Goal: Task Accomplishment & Management: Use online tool/utility

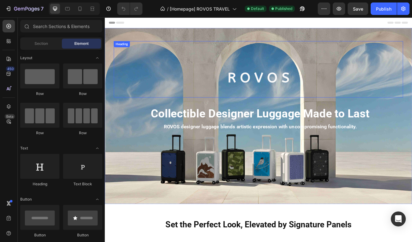
scroll to position [0, 0]
click at [137, 102] on div "R O V O S Heading" at bounding box center [291, 80] width 351 height 68
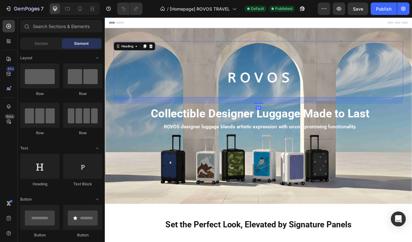
scroll to position [0, 0]
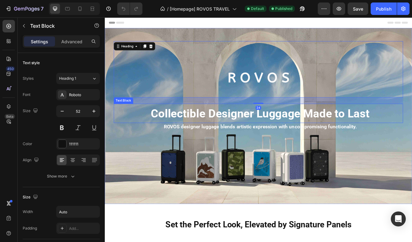
click at [139, 139] on div "Collectible Designer Luggage Made to Last" at bounding box center [293, 133] width 347 height 23
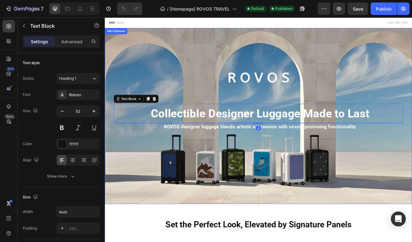
click at [127, 177] on div "Background Image" at bounding box center [291, 136] width 373 height 213
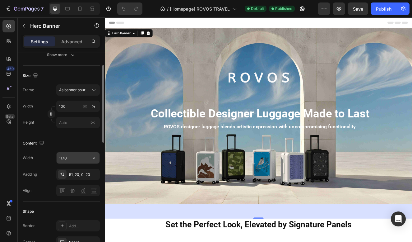
scroll to position [119, 0]
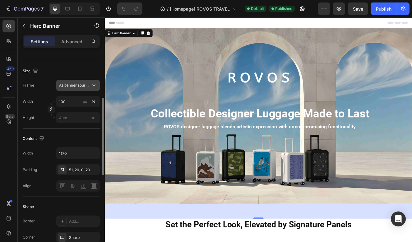
click at [85, 83] on span "As banner source" at bounding box center [74, 85] width 30 height 6
click at [70, 69] on div "Size" at bounding box center [61, 71] width 77 height 10
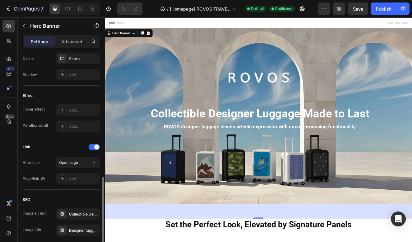
scroll to position [343, 0]
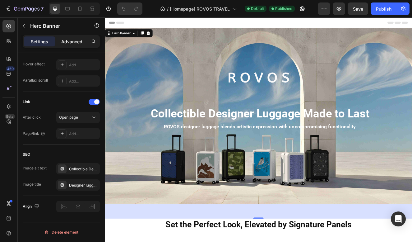
click at [74, 45] on div "Advanced" at bounding box center [71, 41] width 31 height 10
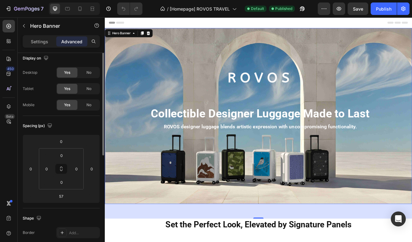
scroll to position [0, 0]
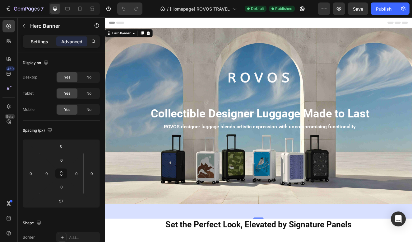
click at [42, 40] on p "Settings" at bounding box center [39, 41] width 17 height 7
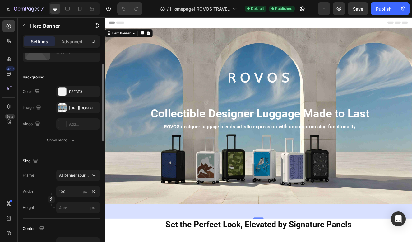
scroll to position [32, 0]
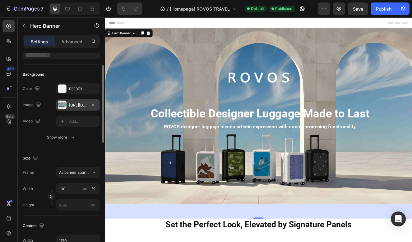
click at [81, 104] on div "[URL][DOMAIN_NAME]" at bounding box center [78, 105] width 18 height 6
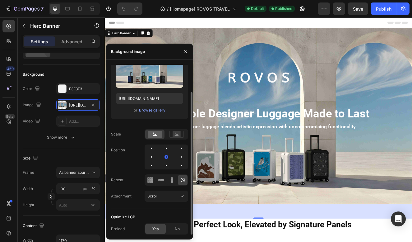
scroll to position [0, 0]
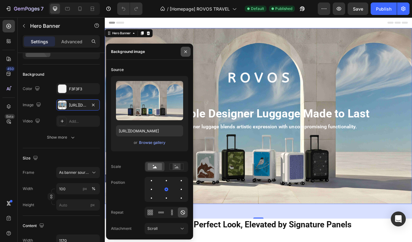
click at [184, 52] on icon "button" at bounding box center [185, 51] width 5 height 5
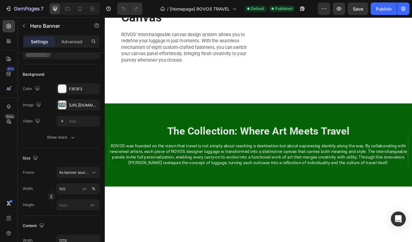
scroll to position [473, 0]
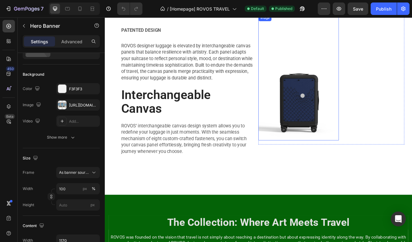
click at [385, 126] on img at bounding box center [340, 118] width 98 height 98
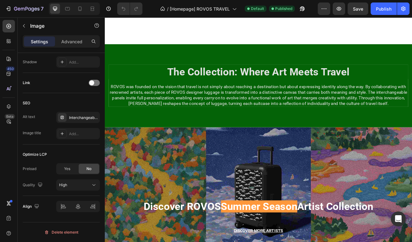
scroll to position [667, 0]
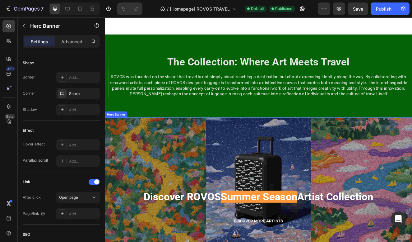
click at [221, 187] on div "Discover ROVOS Summer Season Artist Collection Heading DISCOVER MORE ARTISTS Bu…" at bounding box center [291, 216] width 351 height 122
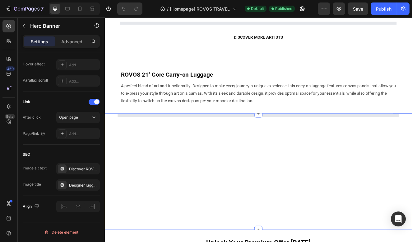
scroll to position [1010, 0]
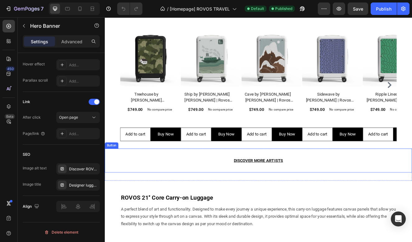
click at [158, 182] on div "DISCOVER MORE ARTISTS [PERSON_NAME]" at bounding box center [291, 190] width 373 height 29
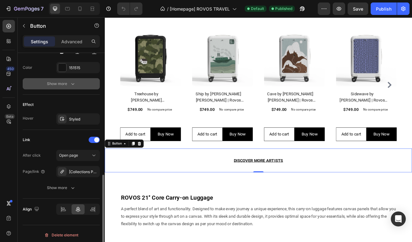
scroll to position [288, 0]
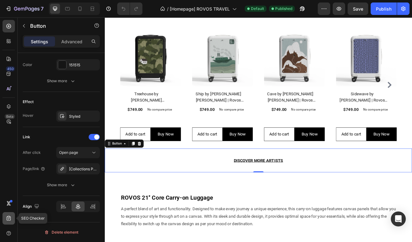
click at [10, 220] on icon at bounding box center [9, 218] width 6 height 6
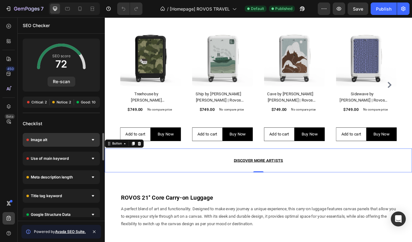
click at [76, 139] on div "Image alt" at bounding box center [61, 140] width 77 height 14
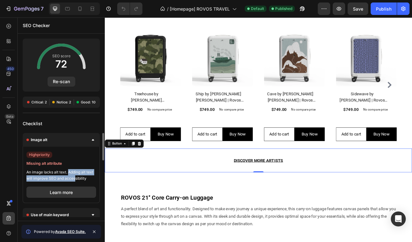
drag, startPoint x: 68, startPoint y: 173, endPoint x: 75, endPoint y: 179, distance: 9.5
click at [76, 179] on span "An image lacks alt text. Adding alt text will improve SEO and accessibility" at bounding box center [61, 175] width 70 height 12
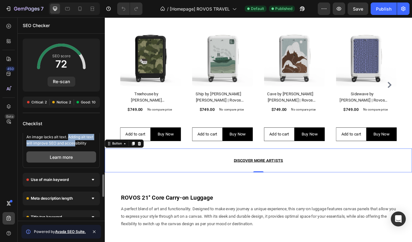
scroll to position [63, 0]
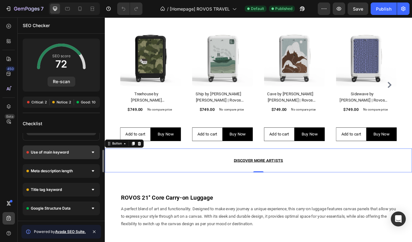
click at [89, 155] on div "Use of main keyword" at bounding box center [61, 152] width 77 height 14
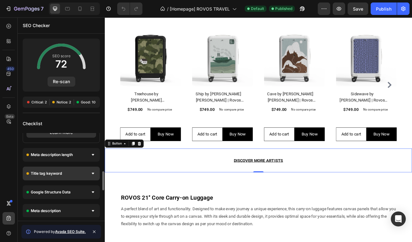
scroll to position [141, 0]
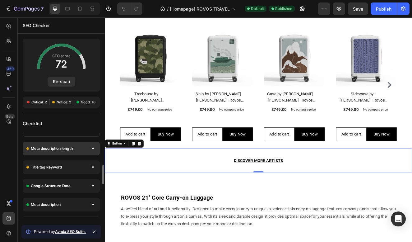
click at [84, 149] on div "Meta description length" at bounding box center [61, 149] width 77 height 14
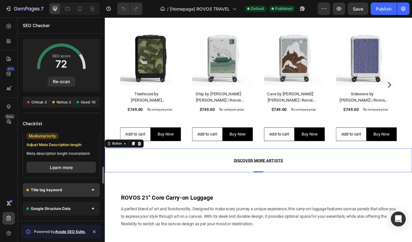
click at [81, 185] on div "Title tag keyword" at bounding box center [61, 190] width 77 height 14
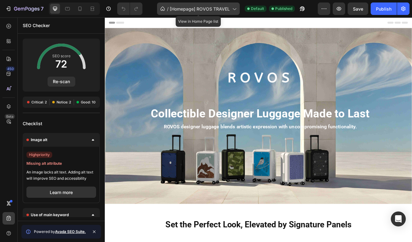
scroll to position [0, 0]
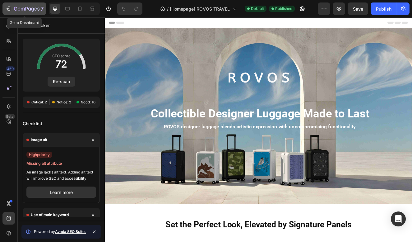
click at [17, 10] on icon "button" at bounding box center [27, 9] width 26 height 5
